Goal: Task Accomplishment & Management: Use online tool/utility

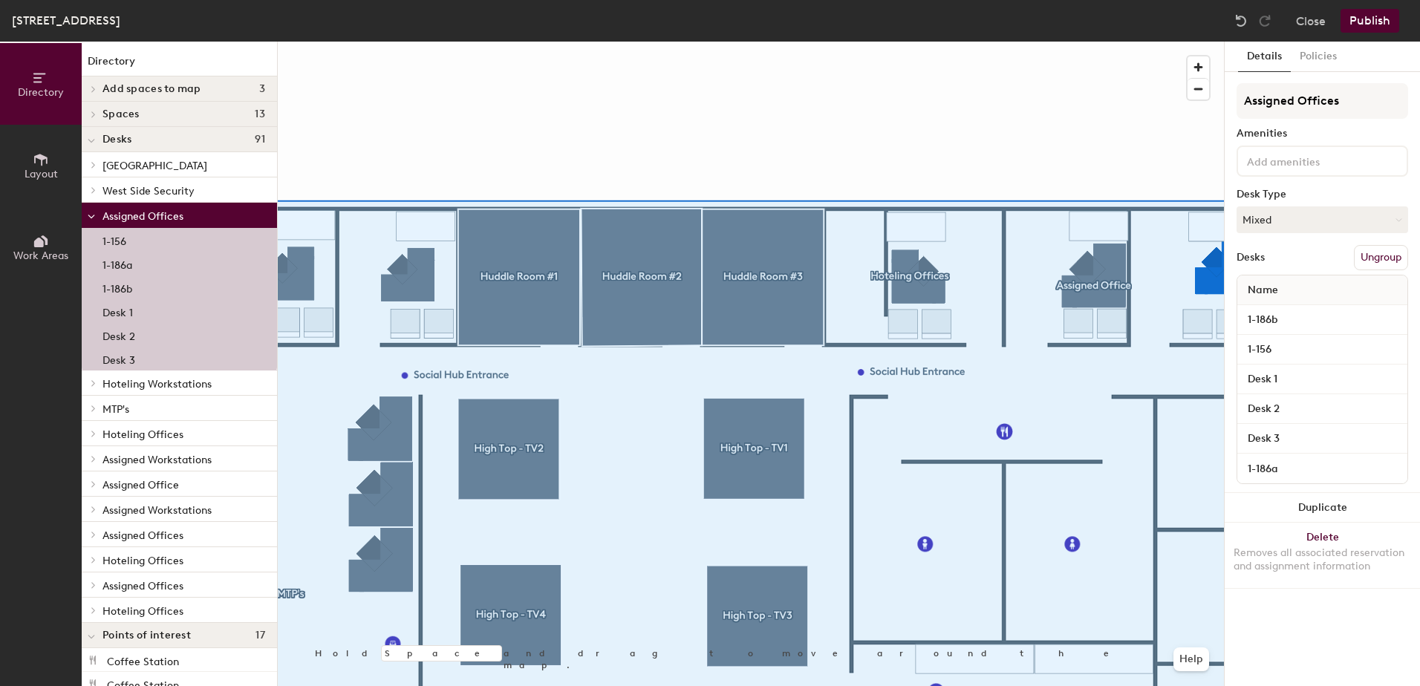
click at [111, 237] on p "1-156" at bounding box center [115, 239] width 24 height 17
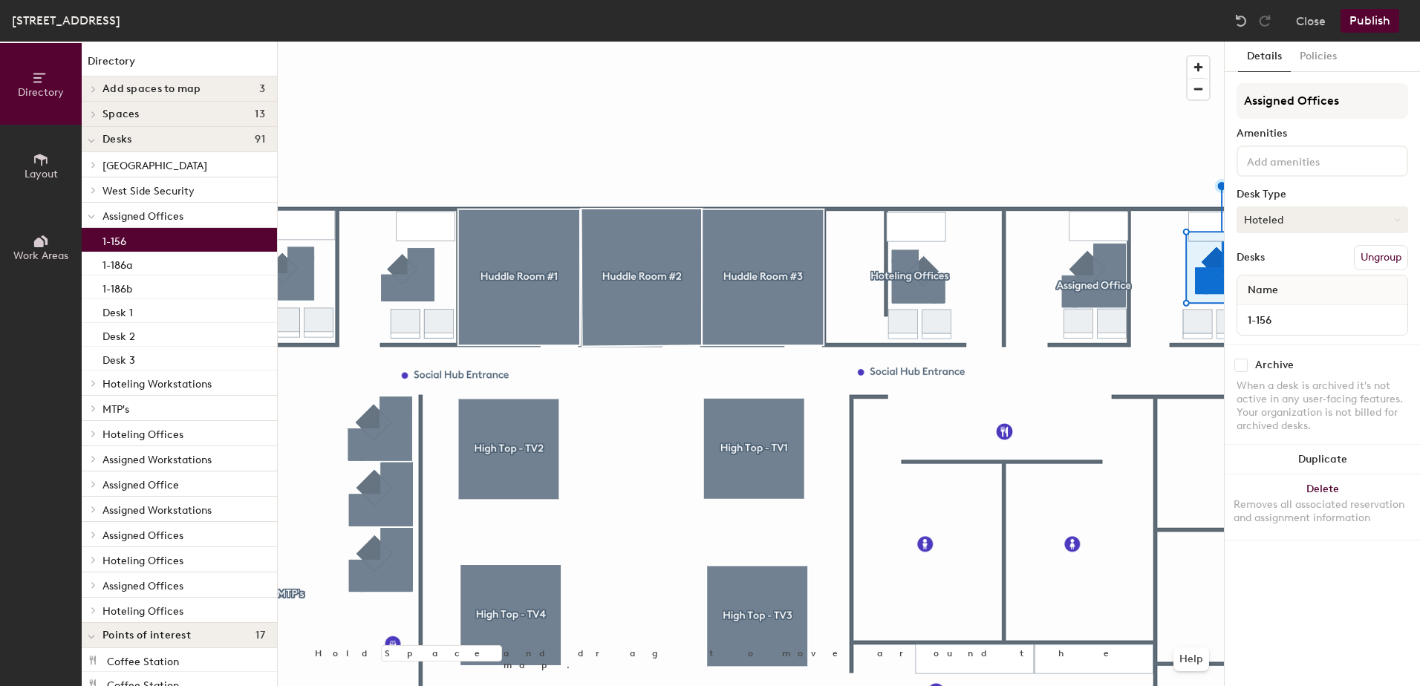
click at [1281, 221] on button "Hoteled" at bounding box center [1323, 220] width 172 height 27
click at [1290, 263] on div "Assigned" at bounding box center [1312, 266] width 149 height 22
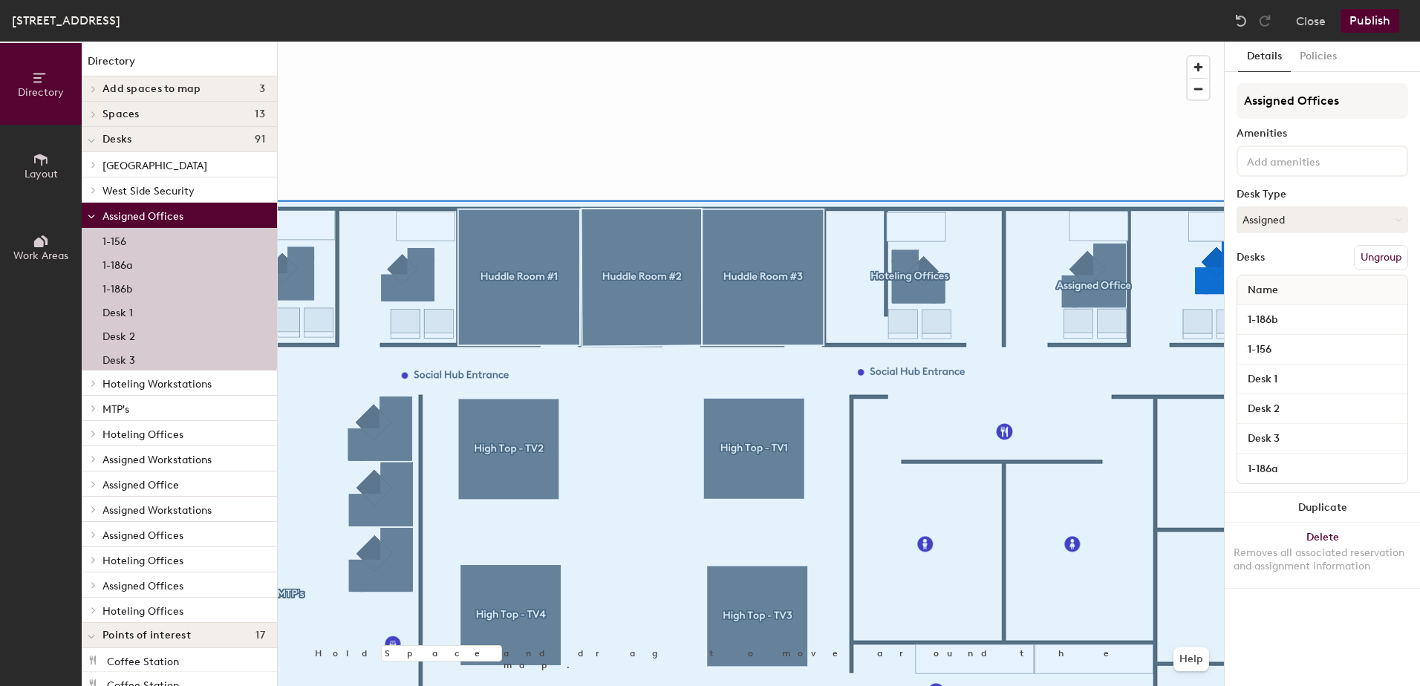
click at [1361, 19] on button "Publish" at bounding box center [1370, 21] width 59 height 24
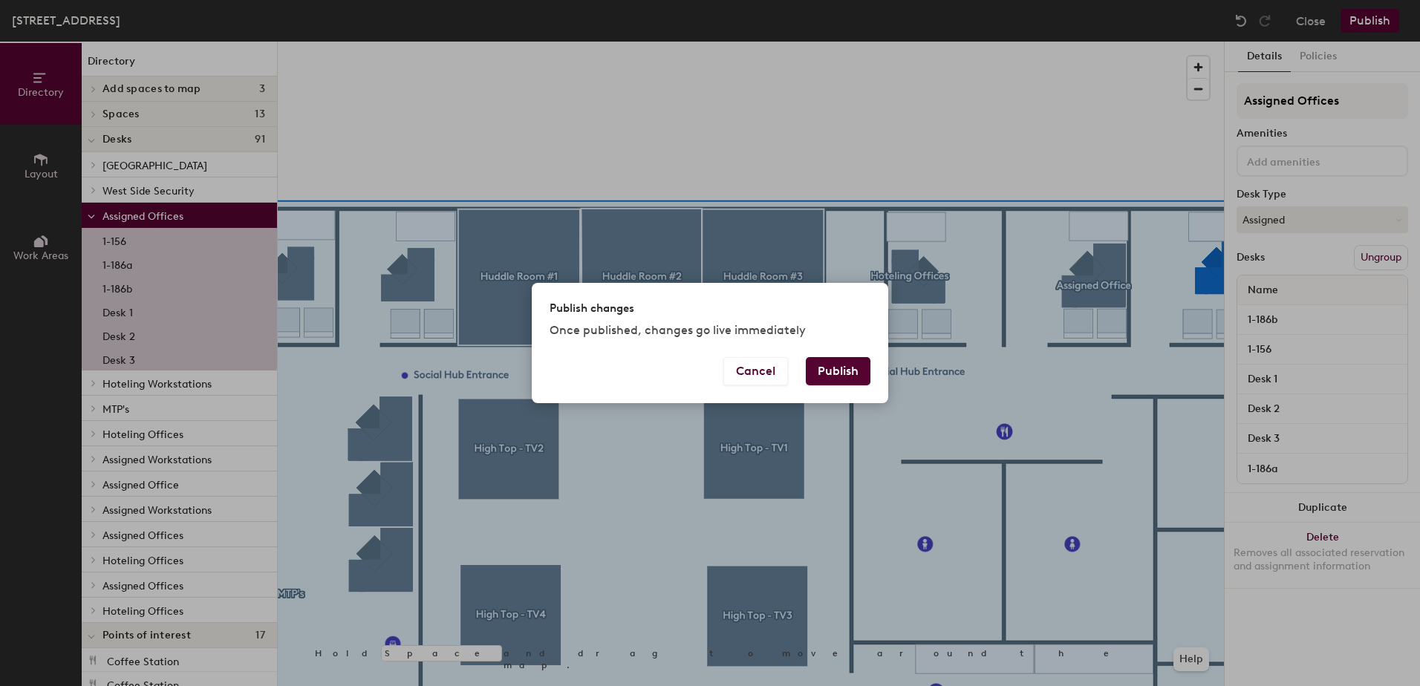
click at [839, 375] on button "Publish" at bounding box center [838, 371] width 65 height 28
